Goal: Task Accomplishment & Management: Manage account settings

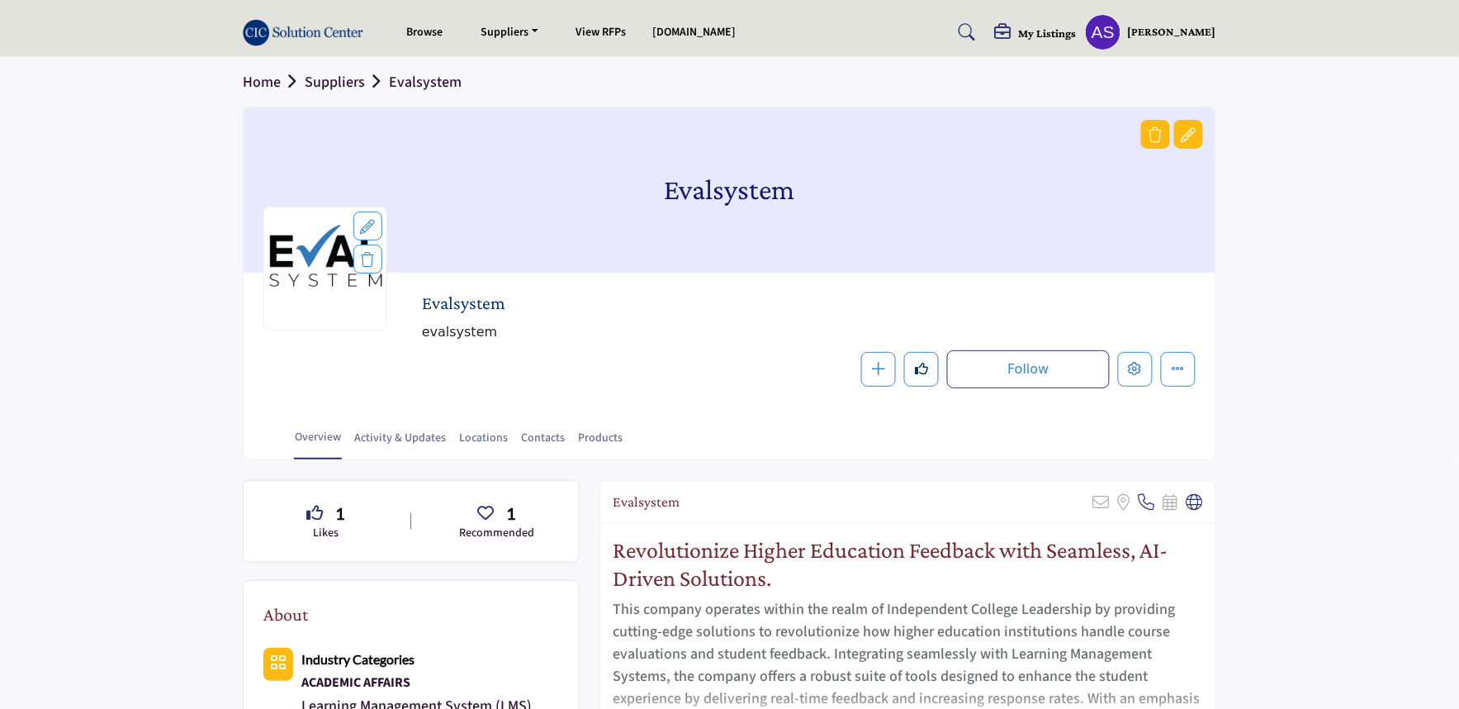
drag, startPoint x: 651, startPoint y: 200, endPoint x: 803, endPoint y: 199, distance: 152.8
click at [803, 199] on div "Evalsystem" at bounding box center [730, 189] width 972 height 165
click at [642, 334] on span "evalsystem" at bounding box center [686, 332] width 528 height 20
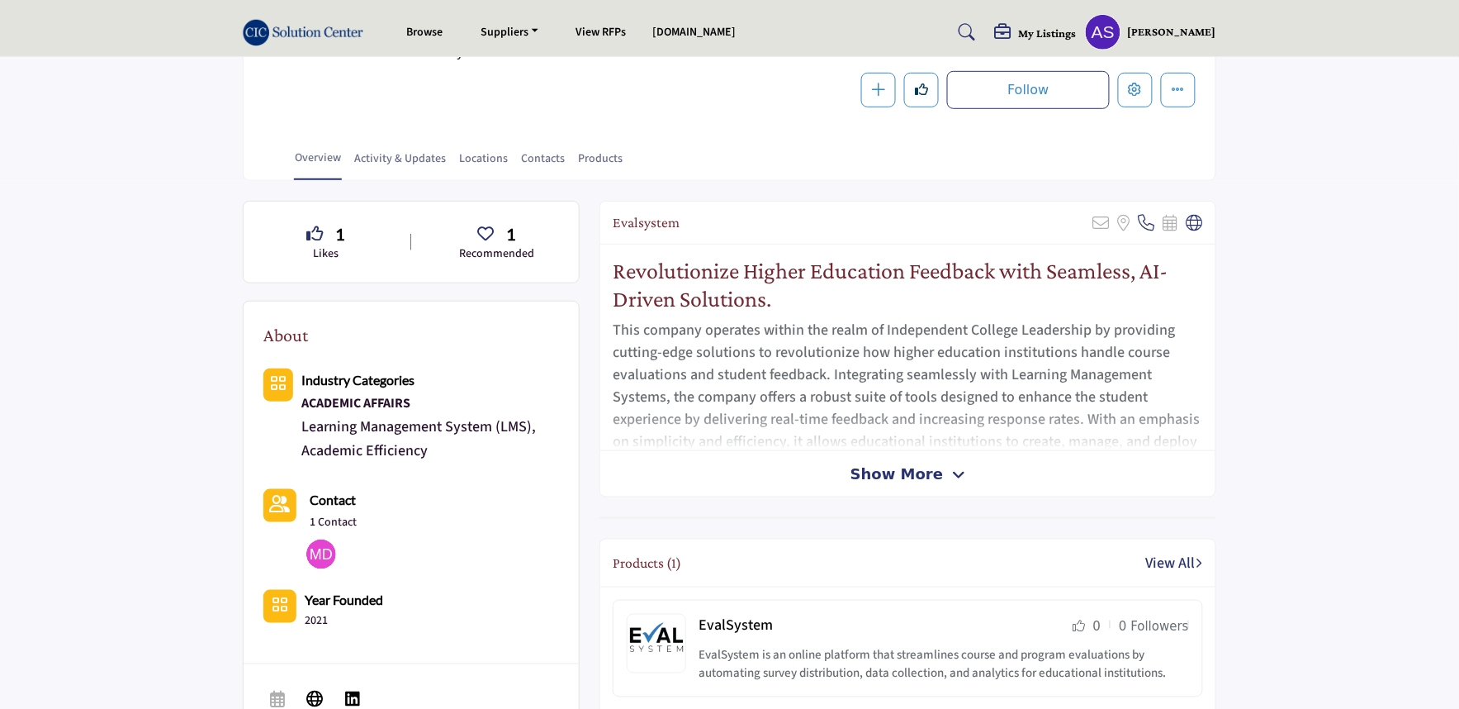
scroll to position [458, 0]
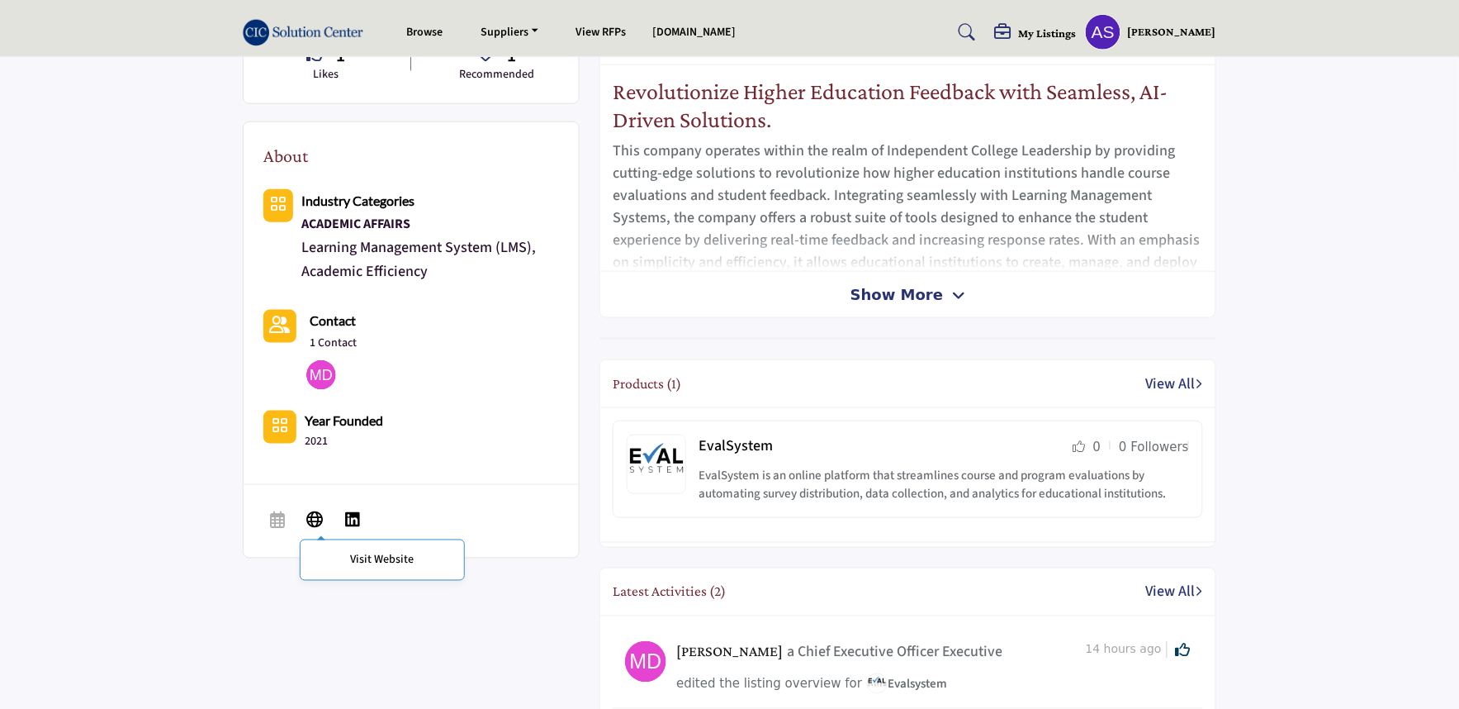
click at [310, 520] on icon at bounding box center [314, 519] width 17 height 20
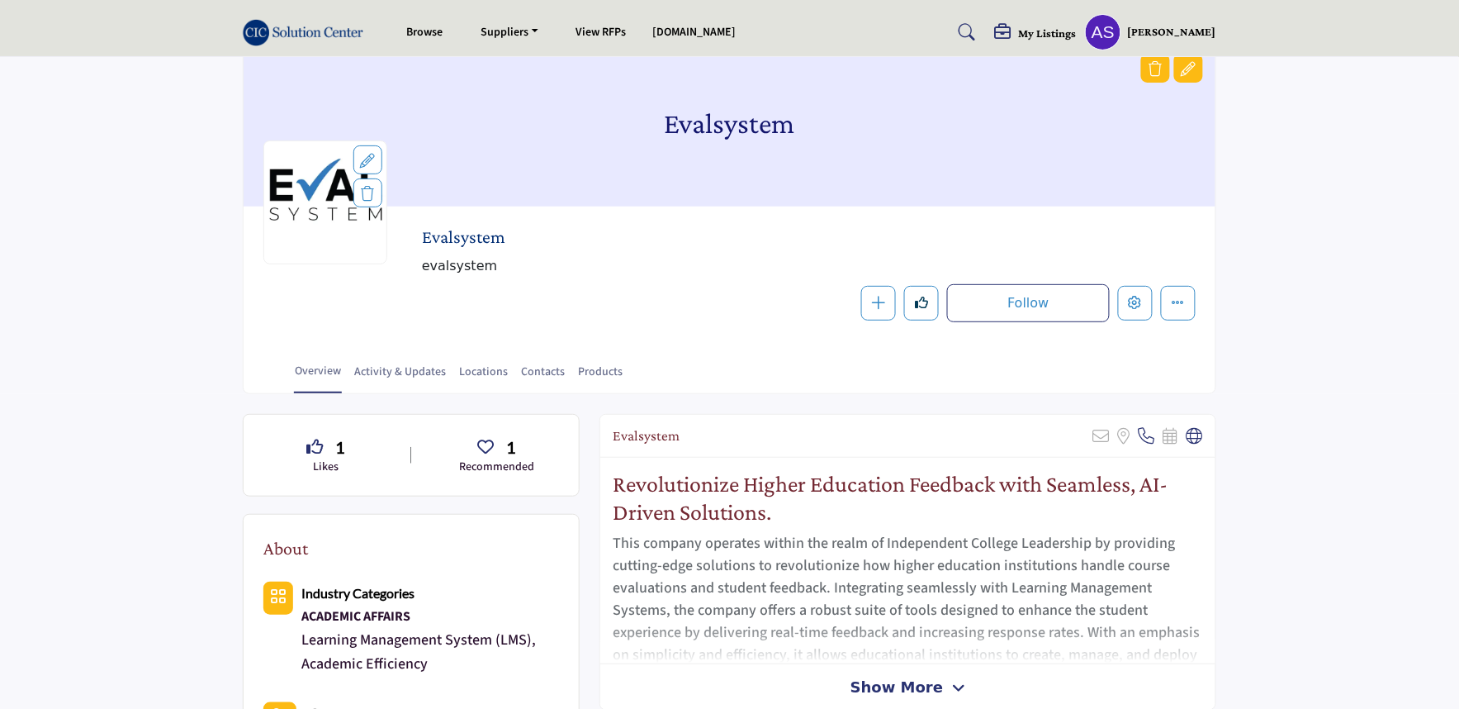
scroll to position [0, 0]
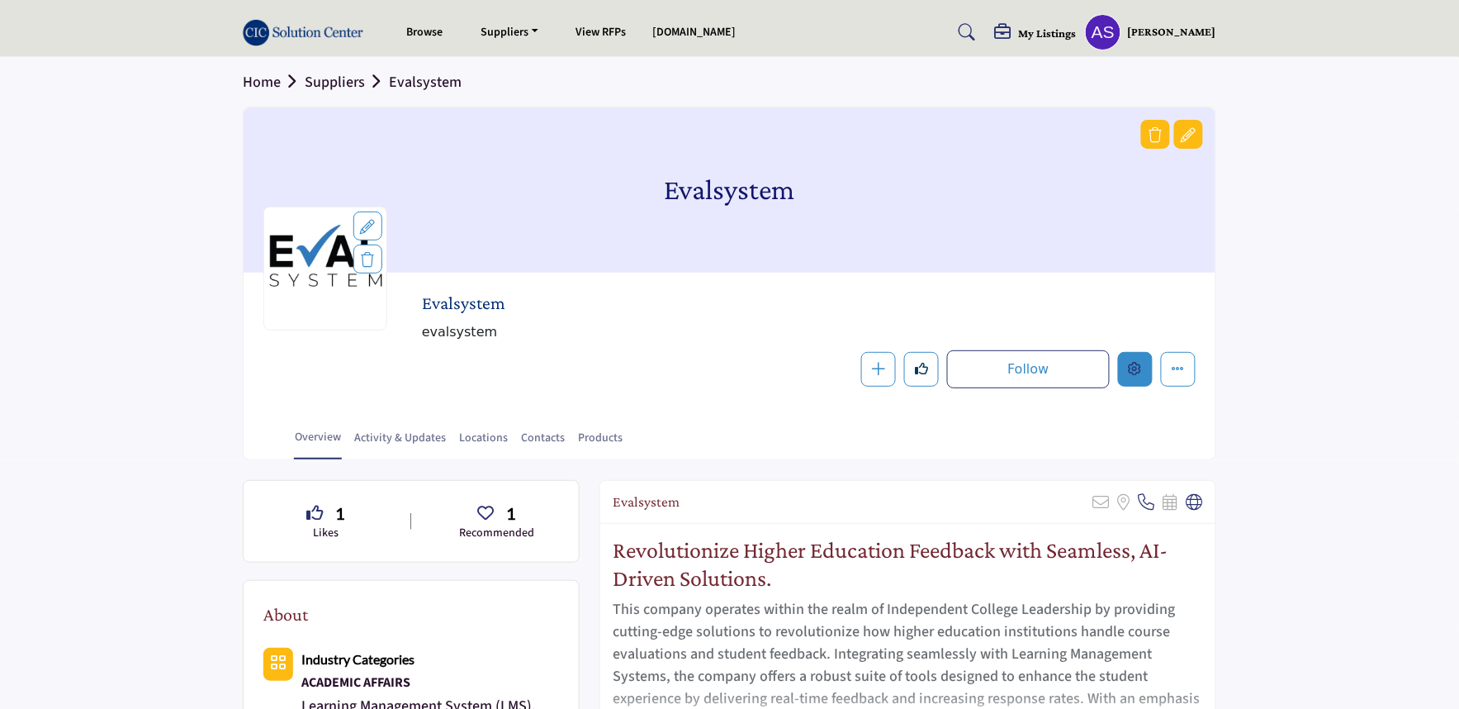
click at [1146, 369] on button "Edit company" at bounding box center [1135, 369] width 35 height 35
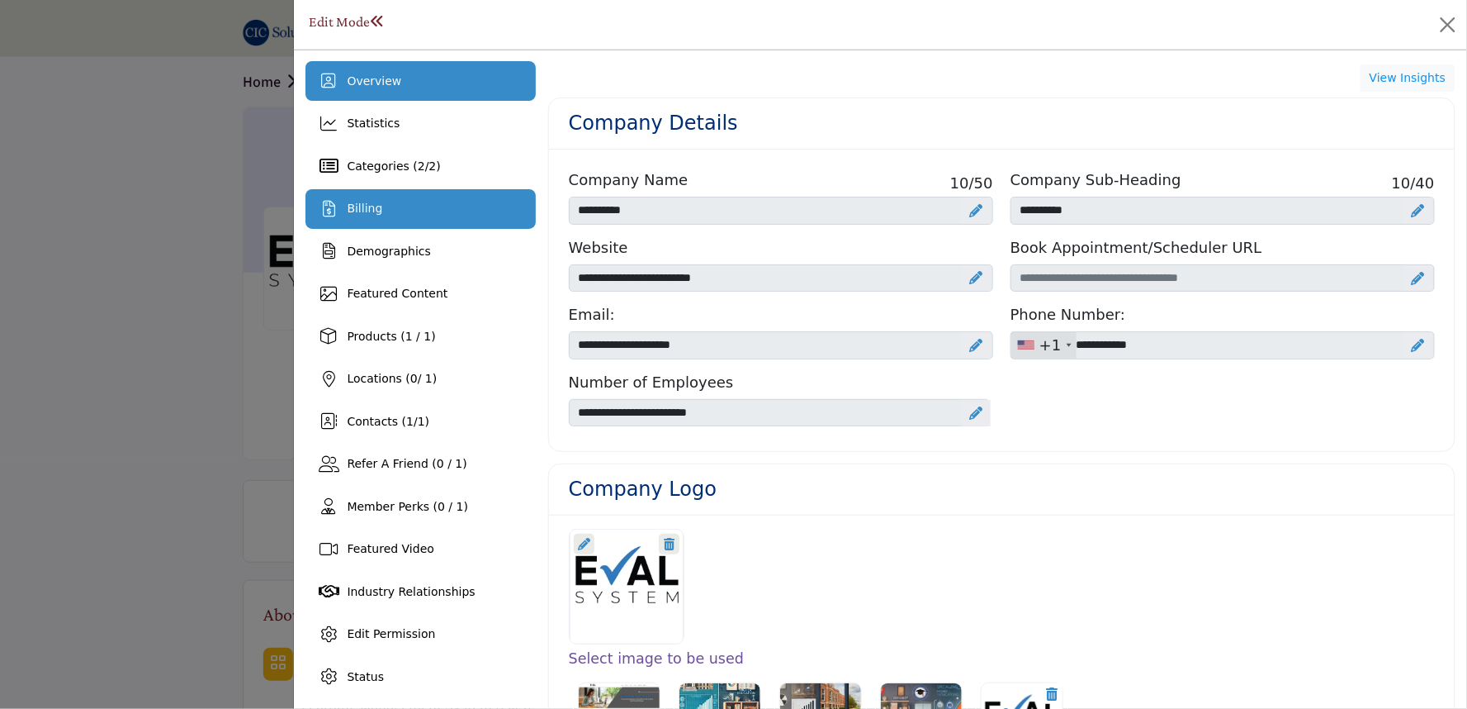
click at [480, 204] on div "Billing" at bounding box center [421, 209] width 230 height 40
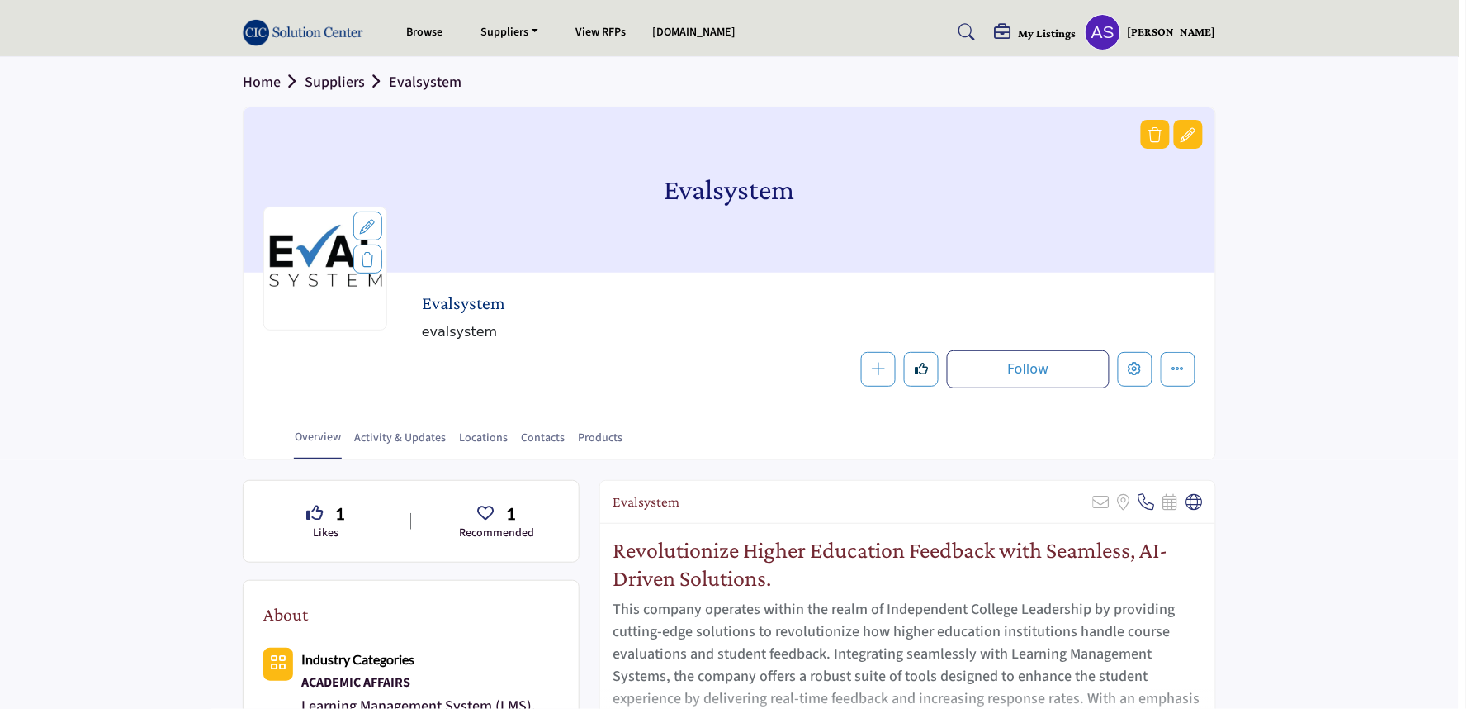
click at [197, 369] on div at bounding box center [733, 354] width 1467 height 709
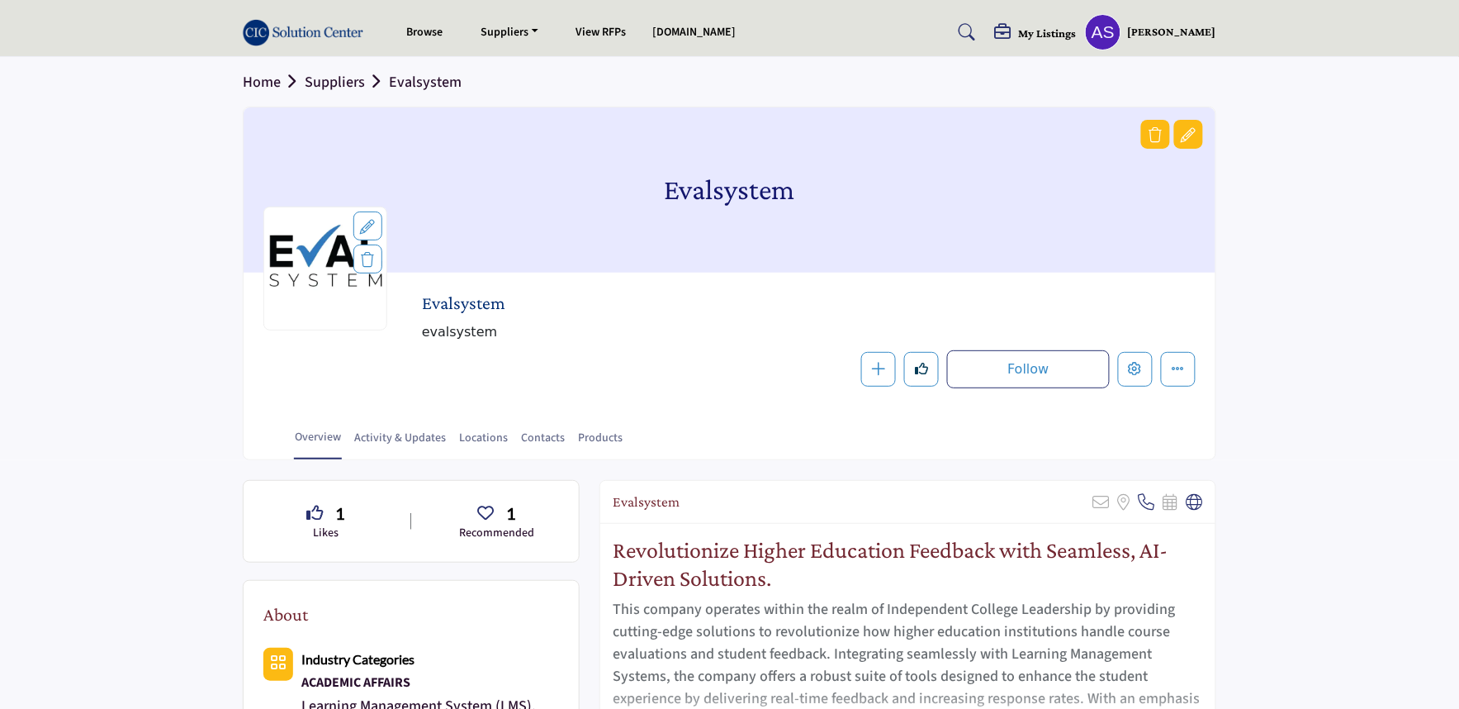
drag, startPoint x: 419, startPoint y: 301, endPoint x: 655, endPoint y: 311, distance: 235.6
click at [655, 311] on div "Evalsystem evalsystem Follow Following Message Recommend Add to My Suppliers Ph…" at bounding box center [729, 340] width 932 height 96
click at [702, 373] on div "Follow Following Message Recommend Add to My Suppliers Phone Number Claim Listi…" at bounding box center [925, 369] width 542 height 38
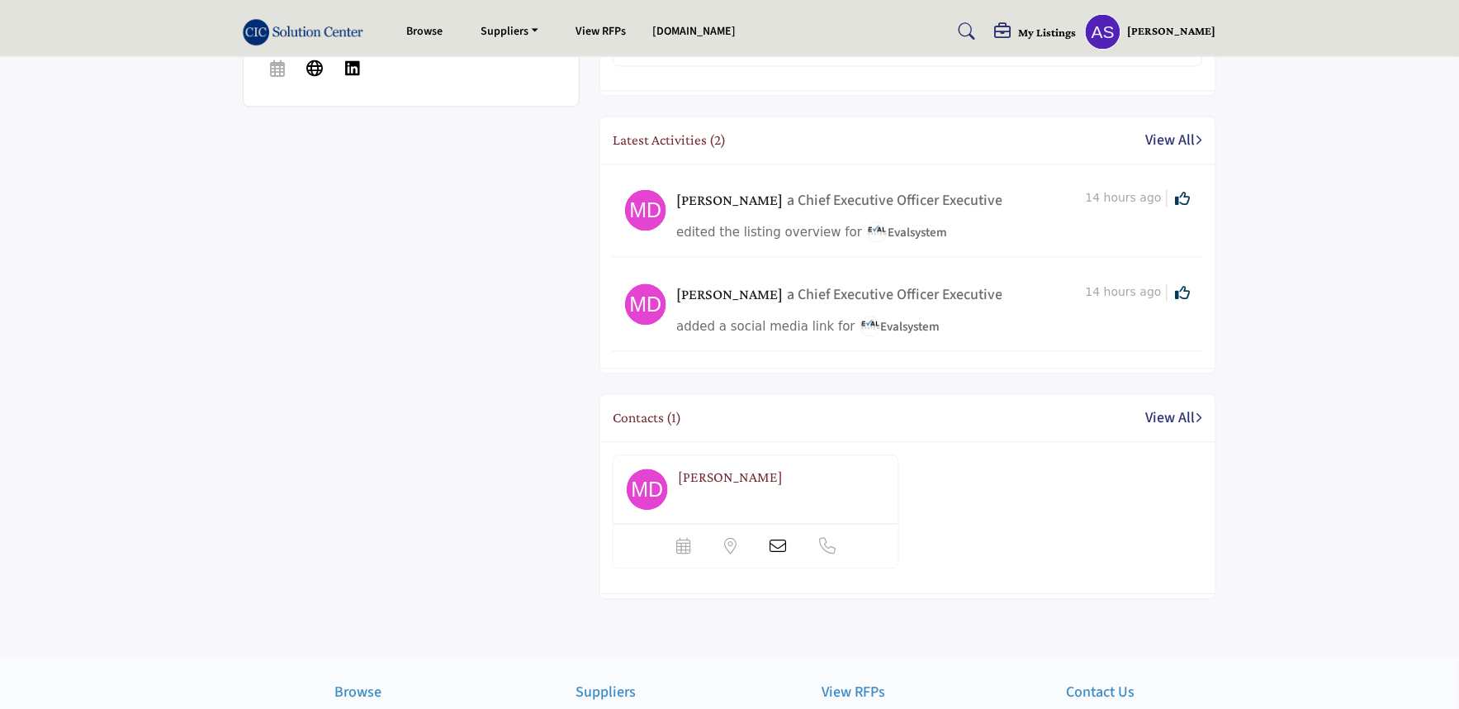
scroll to position [917, 0]
